Goal: Transaction & Acquisition: Purchase product/service

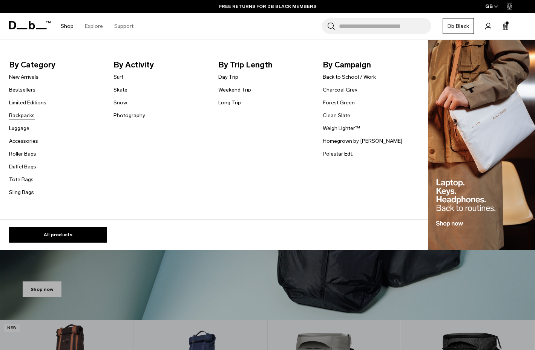
click at [26, 112] on link "Backpacks" at bounding box center [22, 116] width 26 height 8
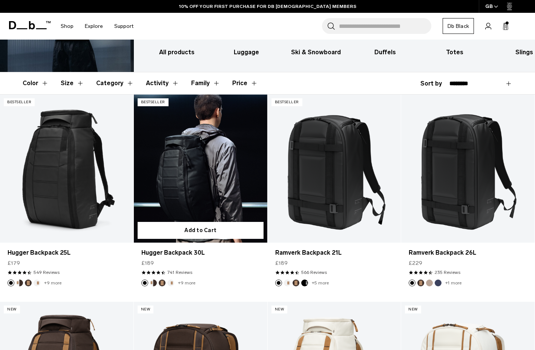
scroll to position [106, 0]
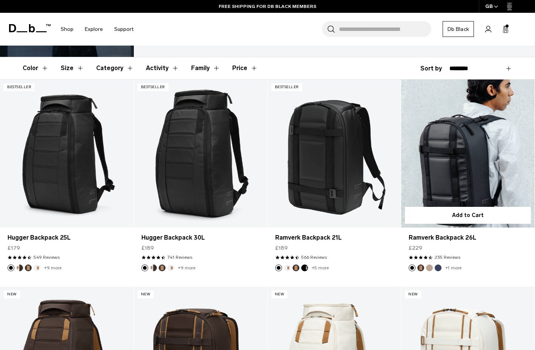
click at [488, 166] on link "Ramverk Backpack 26L" at bounding box center [467, 154] width 133 height 148
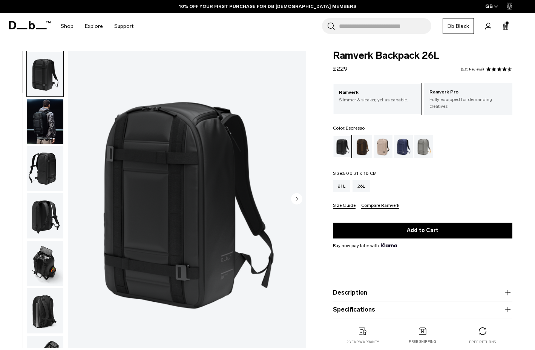
click at [360, 147] on div "Espresso" at bounding box center [362, 146] width 19 height 23
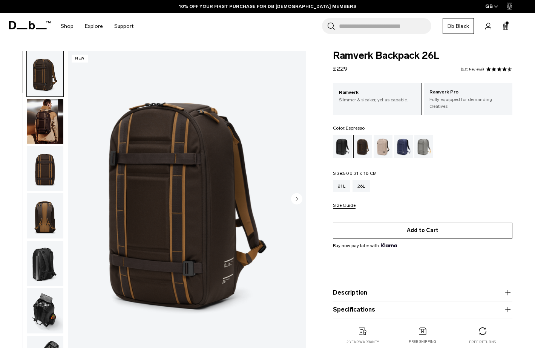
click at [399, 230] on button "Add to Cart" at bounding box center [422, 231] width 179 height 16
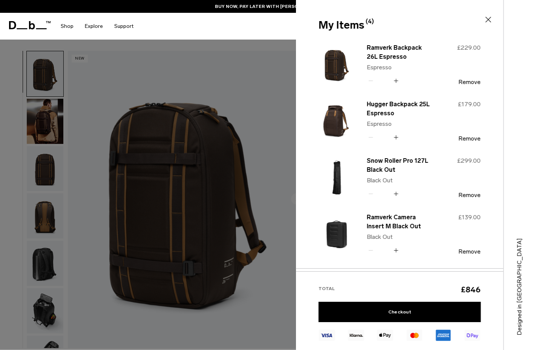
click at [488, 21] on icon at bounding box center [488, 19] width 9 height 9
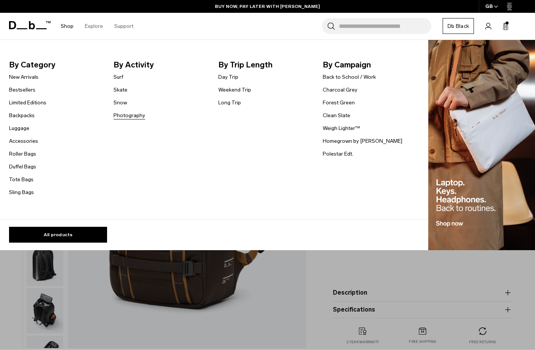
click at [130, 117] on link "Photography" at bounding box center [130, 116] width 32 height 8
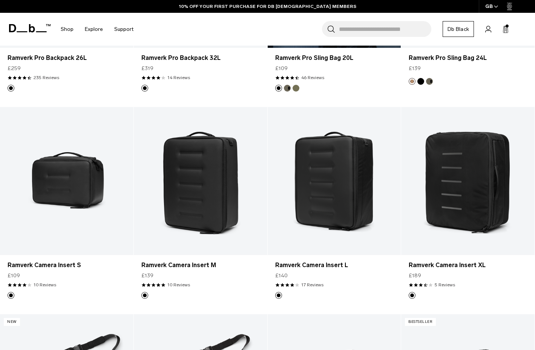
scroll to position [297, 0]
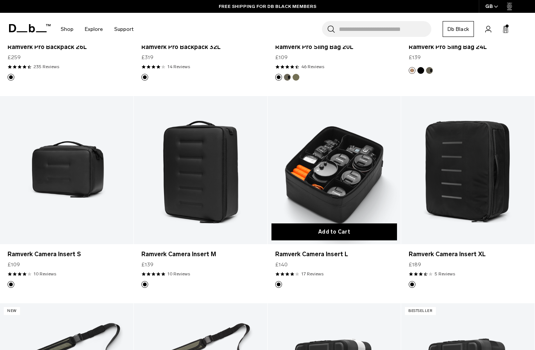
click at [342, 233] on button "Add to Cart" at bounding box center [334, 232] width 126 height 17
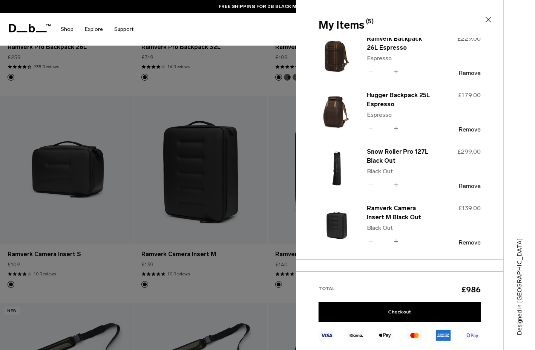
scroll to position [68, 0]
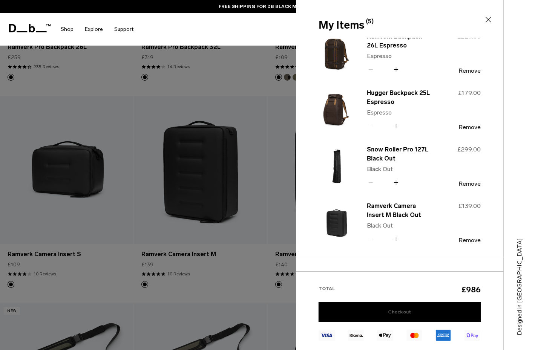
click at [398, 314] on link "Checkout" at bounding box center [400, 312] width 162 height 20
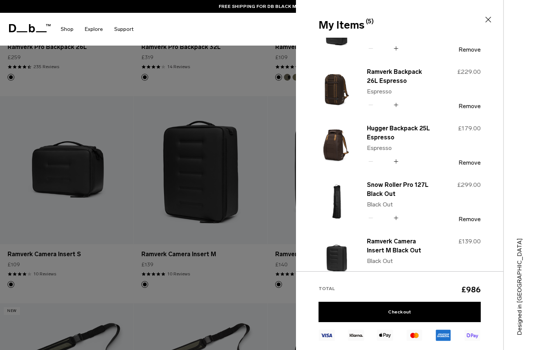
scroll to position [30, 0]
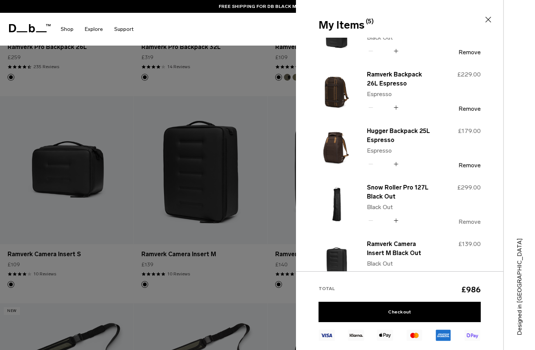
click at [474, 221] on button "Remove" at bounding box center [470, 222] width 22 height 7
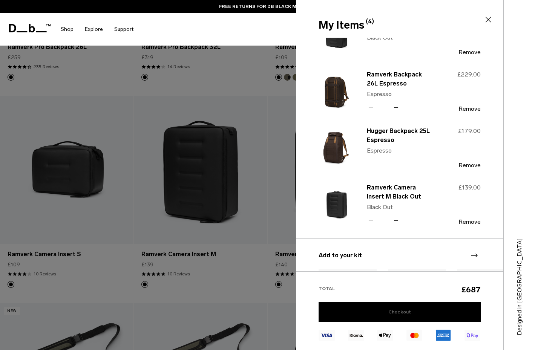
click at [454, 315] on link "Checkout" at bounding box center [400, 312] width 162 height 20
click at [488, 20] on icon at bounding box center [488, 19] width 9 height 9
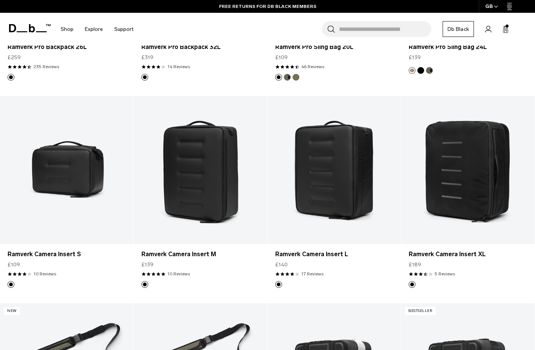
click at [350, 29] on input "Search for Bags, Luggage..." at bounding box center [385, 29] width 92 height 16
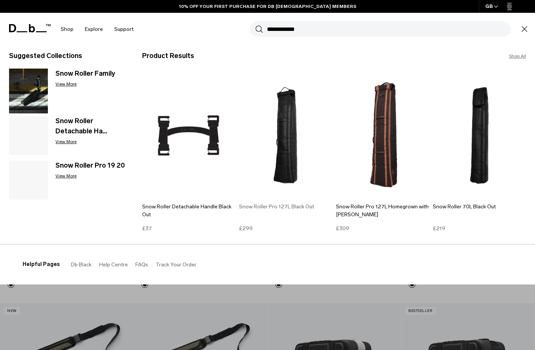
type input "**********"
click at [301, 140] on img at bounding box center [285, 136] width 93 height 126
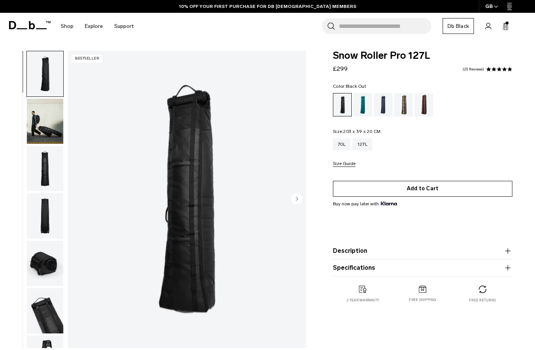
click at [427, 187] on button "Add to Cart" at bounding box center [422, 189] width 179 height 16
